Goal: Task Accomplishment & Management: Use online tool/utility

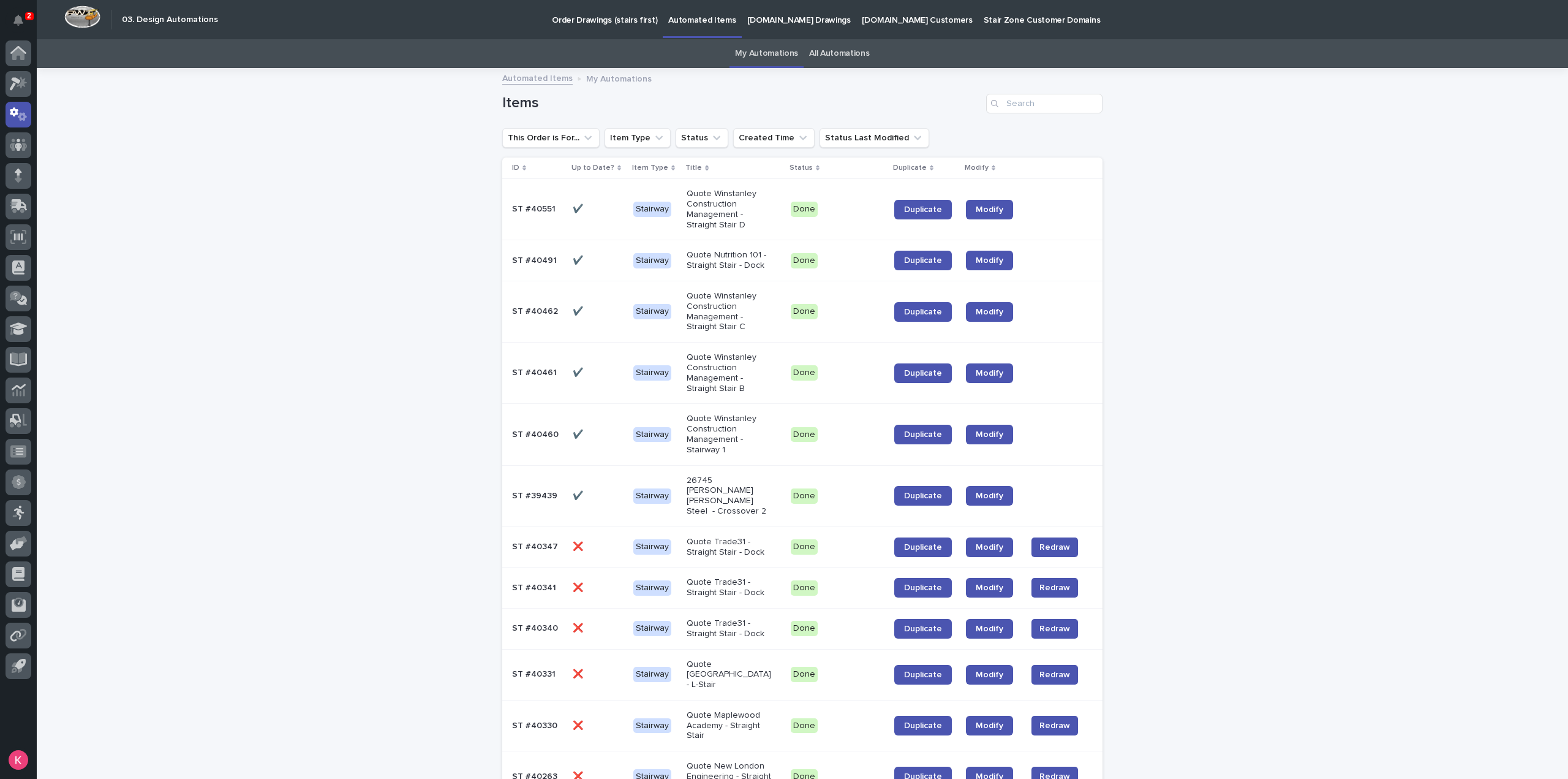
click at [1029, 104] on input "Search" at bounding box center [1044, 104] width 116 height 20
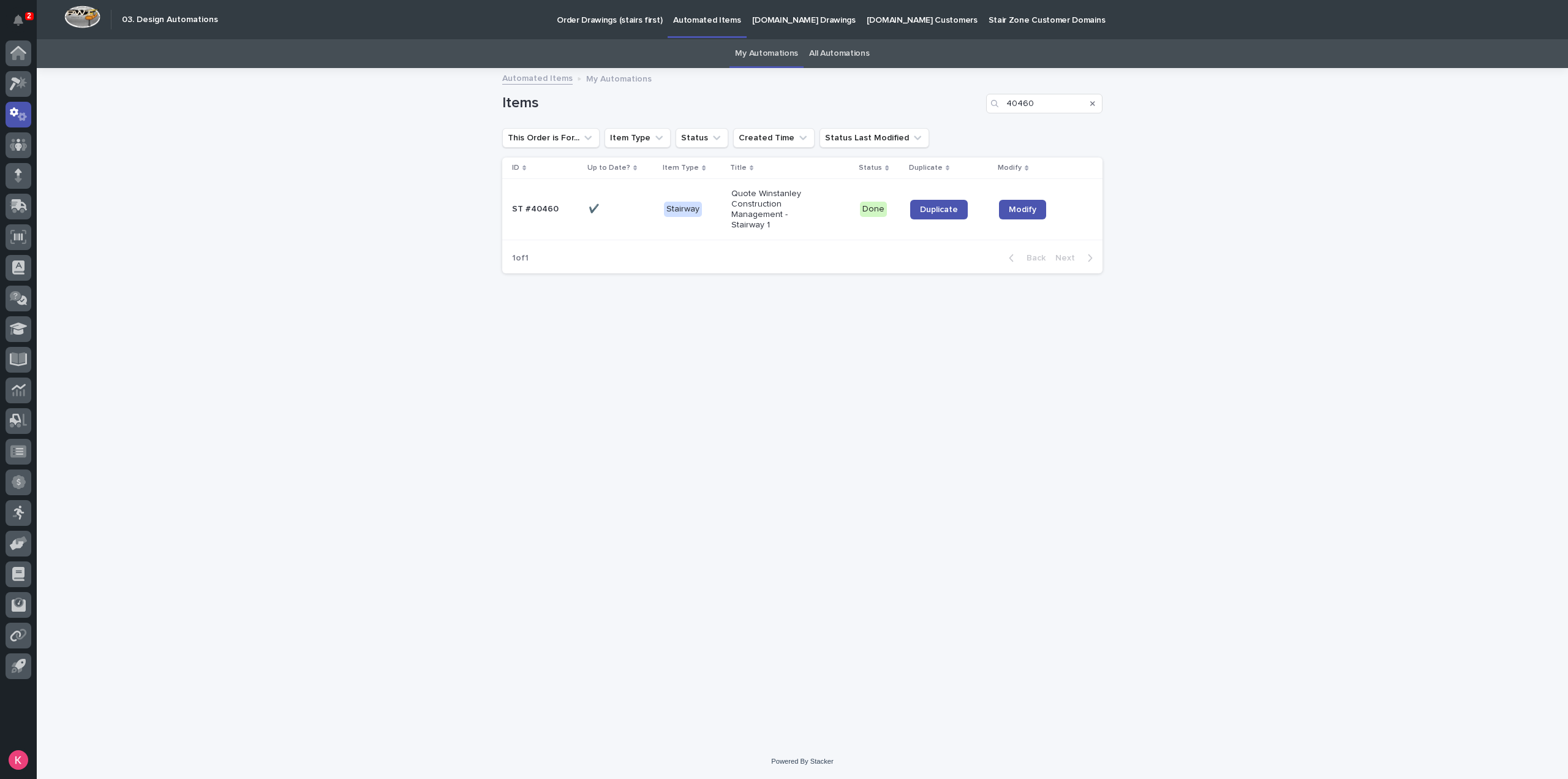
click at [935, 217] on link "Duplicate" at bounding box center [939, 209] width 58 height 20
drag, startPoint x: 1066, startPoint y: 104, endPoint x: 832, endPoint y: 69, distance: 236.6
click at [846, 77] on div "2 My Settings Log Out " 03. Design Automations " was added to your account Open…" at bounding box center [802, 389] width 1531 height 779
click at [942, 202] on link "Duplicate" at bounding box center [938, 209] width 58 height 20
drag, startPoint x: 1055, startPoint y: 106, endPoint x: 839, endPoint y: 104, distance: 216.0
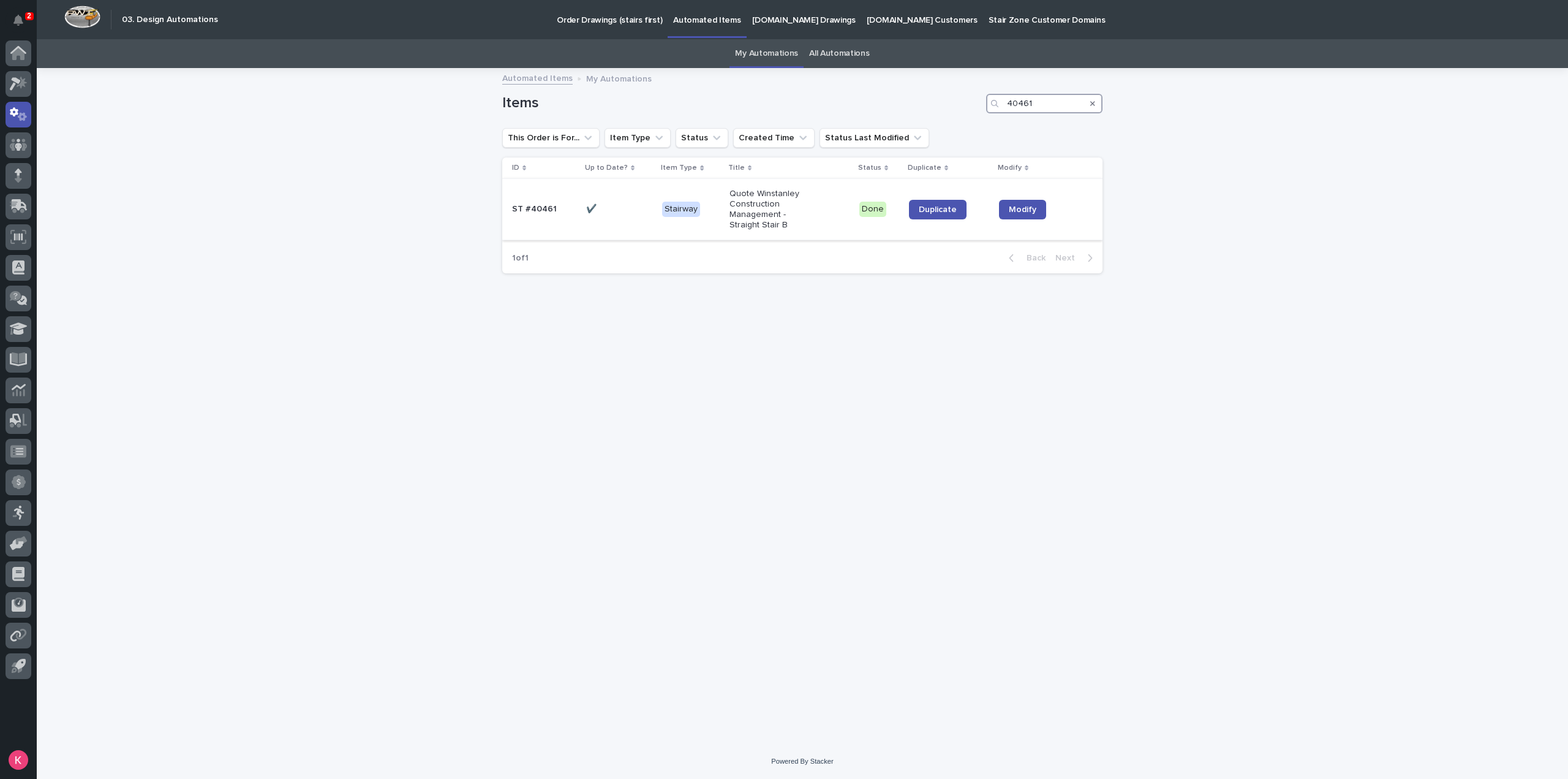
click at [843, 103] on div "Items 40461" at bounding box center [802, 104] width 601 height 20
click at [933, 206] on span "Duplicate" at bounding box center [939, 209] width 38 height 8
drag, startPoint x: 1045, startPoint y: 102, endPoint x: 860, endPoint y: 95, distance: 185.1
click at [879, 100] on div "Items 40462" at bounding box center [802, 104] width 601 height 20
type input "40551"
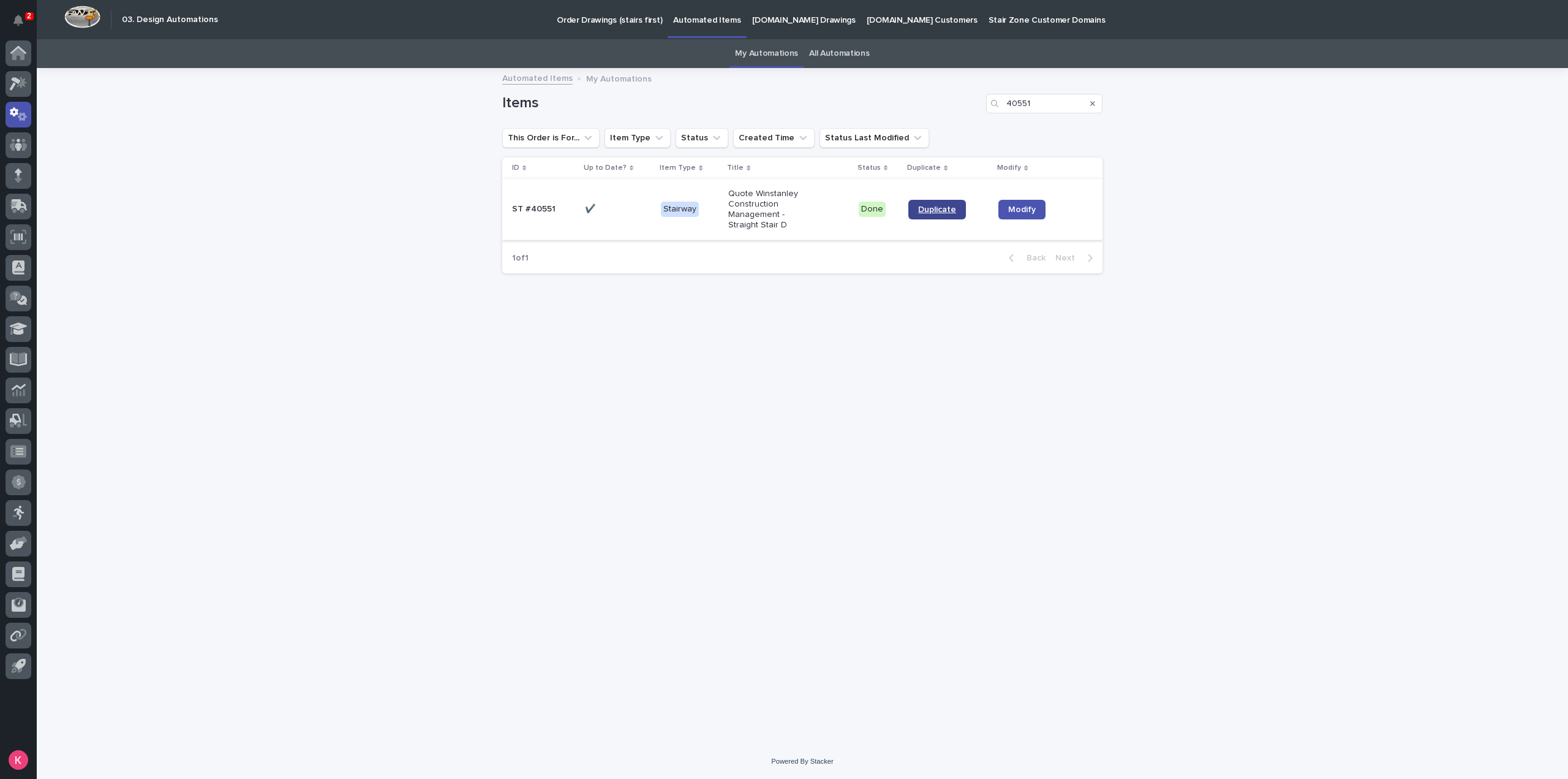
click at [920, 212] on span "Duplicate" at bounding box center [937, 209] width 38 height 8
click at [770, 51] on link "My Automations" at bounding box center [766, 53] width 63 height 29
